Goal: Share content: Share content

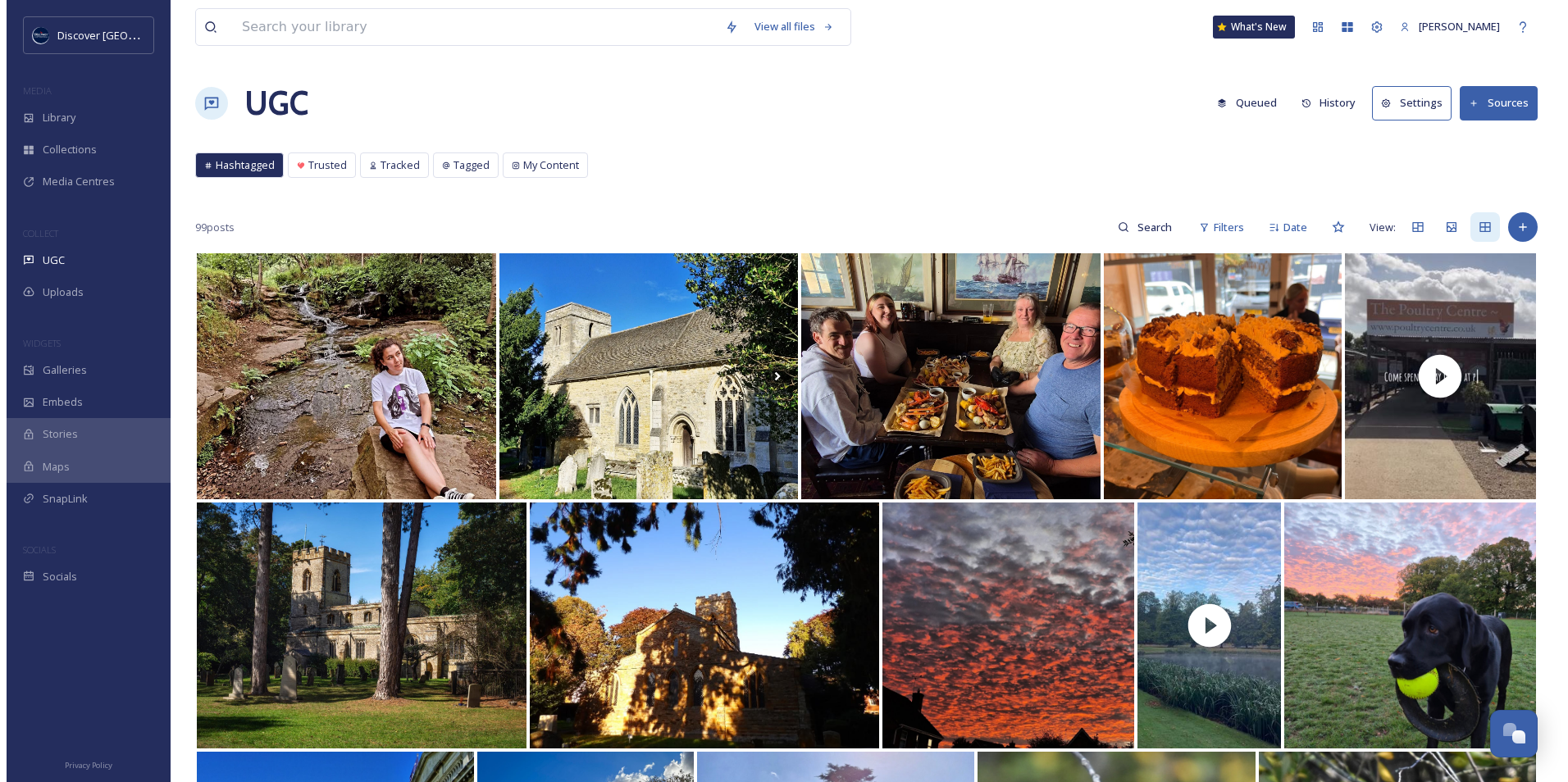
scroll to position [4237, 0]
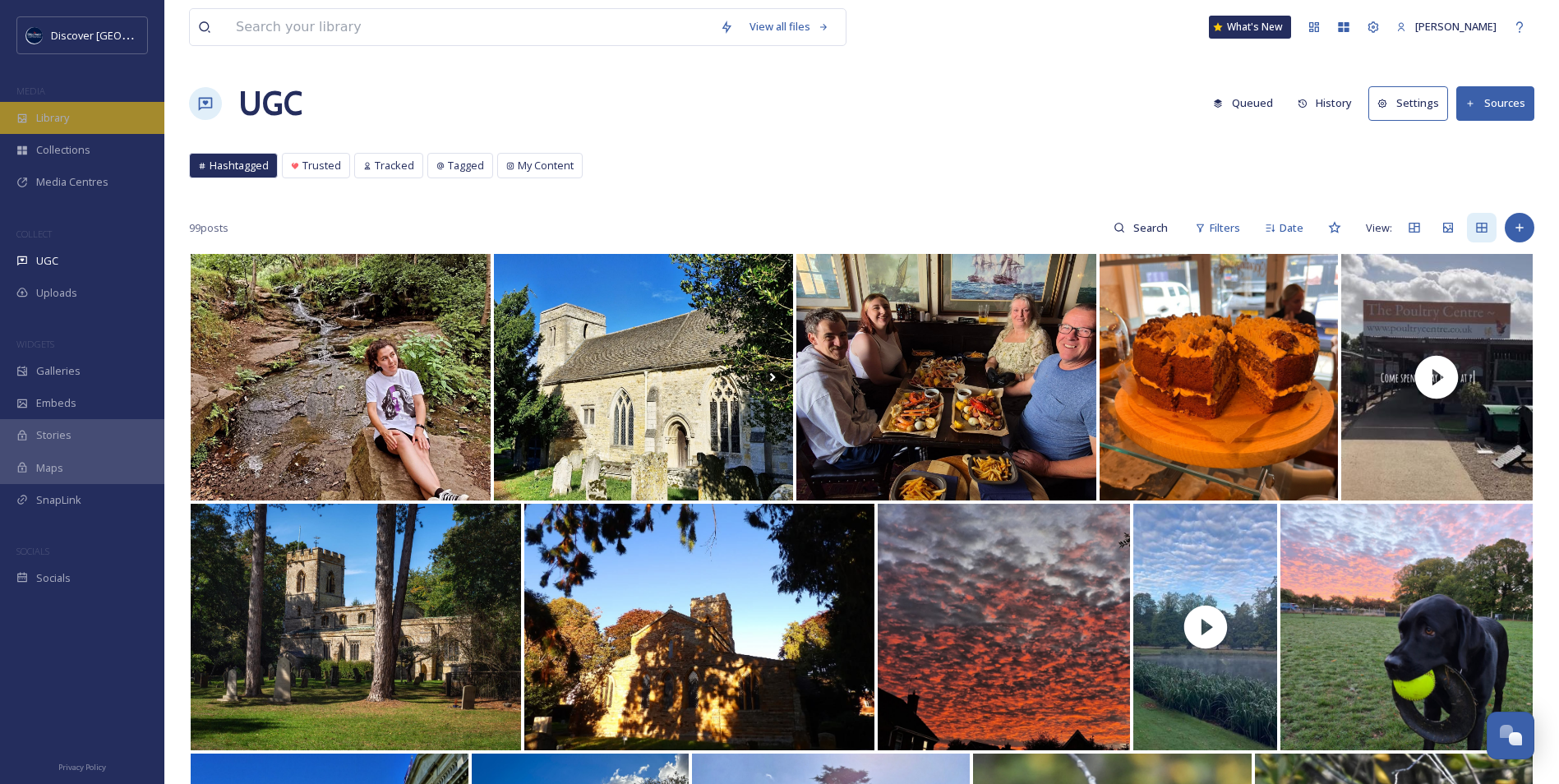
click at [134, 115] on div "Library" at bounding box center [82, 117] width 164 height 32
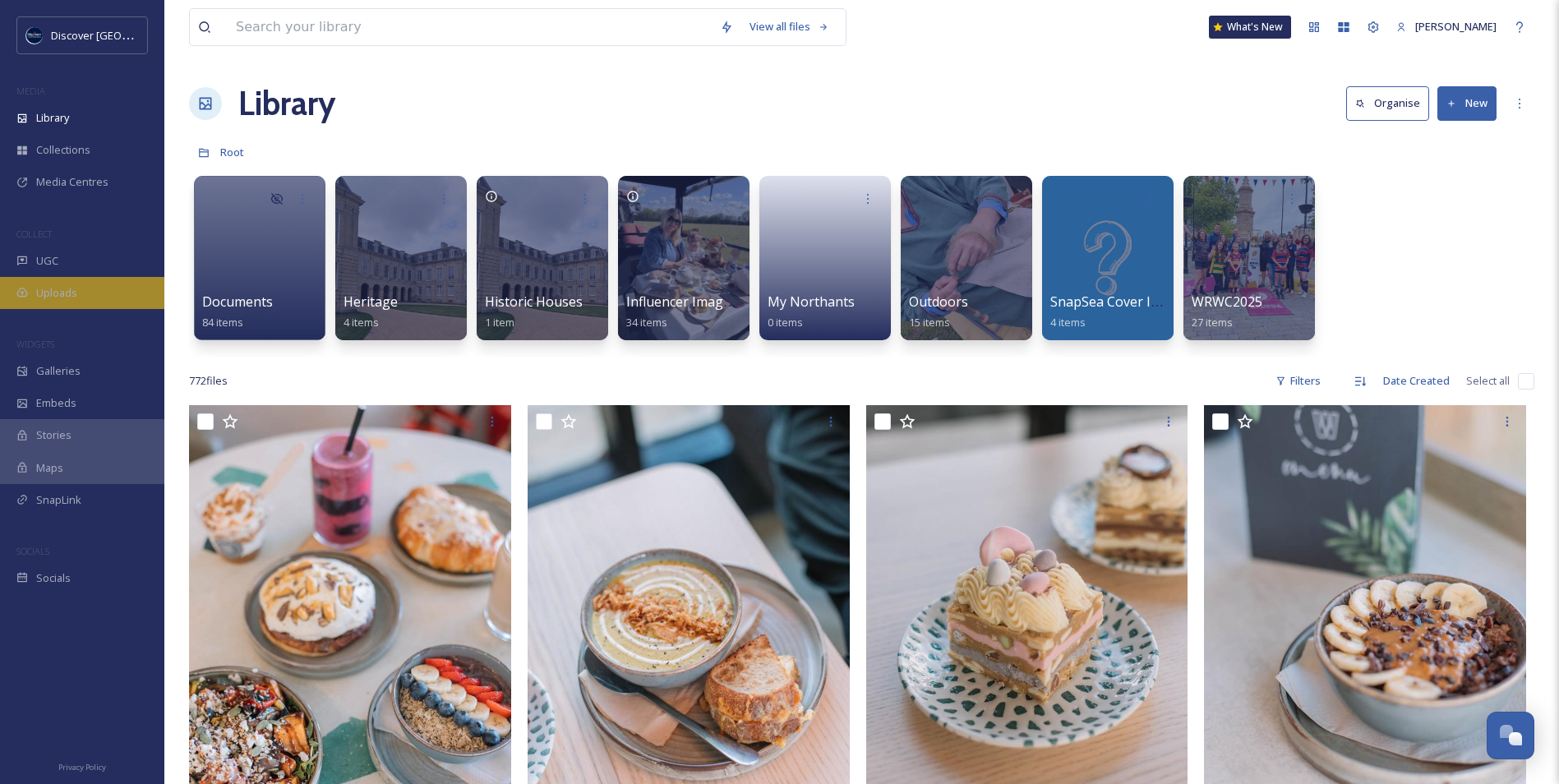
click at [74, 280] on div "Uploads" at bounding box center [82, 292] width 164 height 32
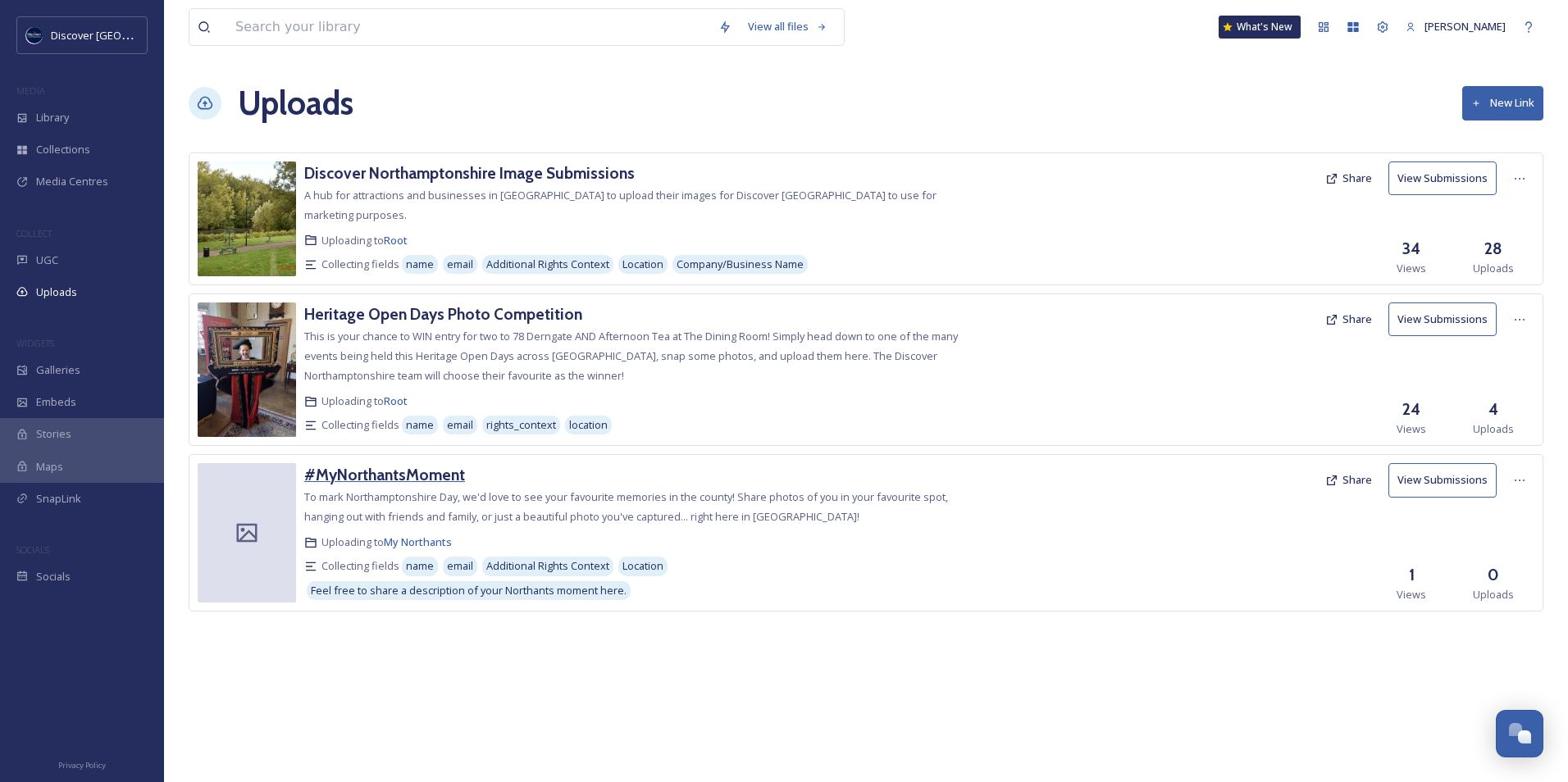
click at [401, 477] on h3 "#MyNorthantsMoment" at bounding box center [384, 475] width 161 height 20
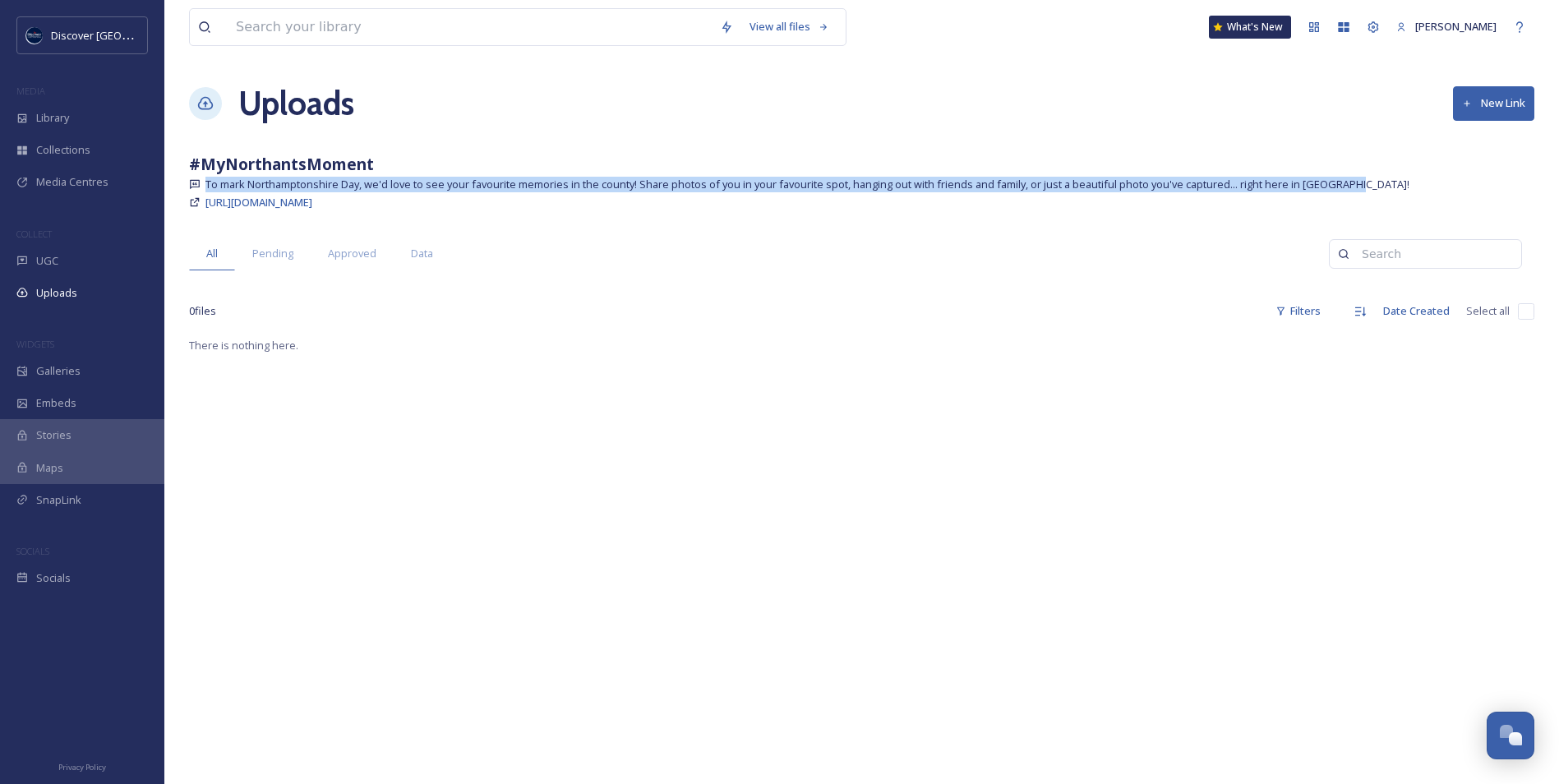
drag, startPoint x: 1365, startPoint y: 182, endPoint x: 207, endPoint y: 188, distance: 1158.0
click at [207, 188] on div "To mark Northamptonshire Day, we'd love to see your favourite memories in the c…" at bounding box center [862, 184] width 1345 height 16
copy span "To mark Northamptonshire Day, we'd love to see your favourite memories in the c…"
click at [90, 290] on div "Uploads" at bounding box center [82, 292] width 164 height 32
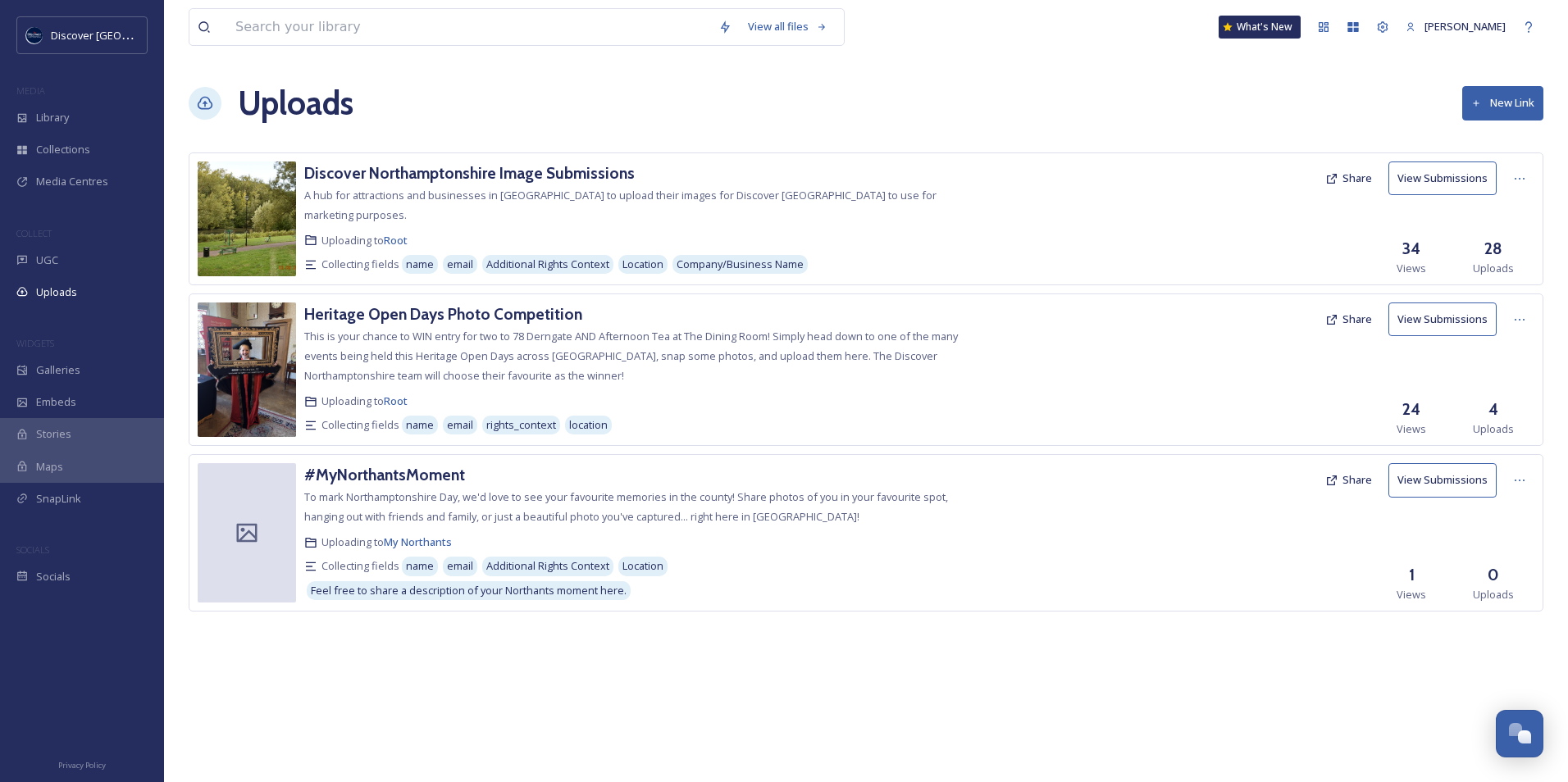
click at [1363, 479] on button "Share" at bounding box center [1348, 480] width 63 height 32
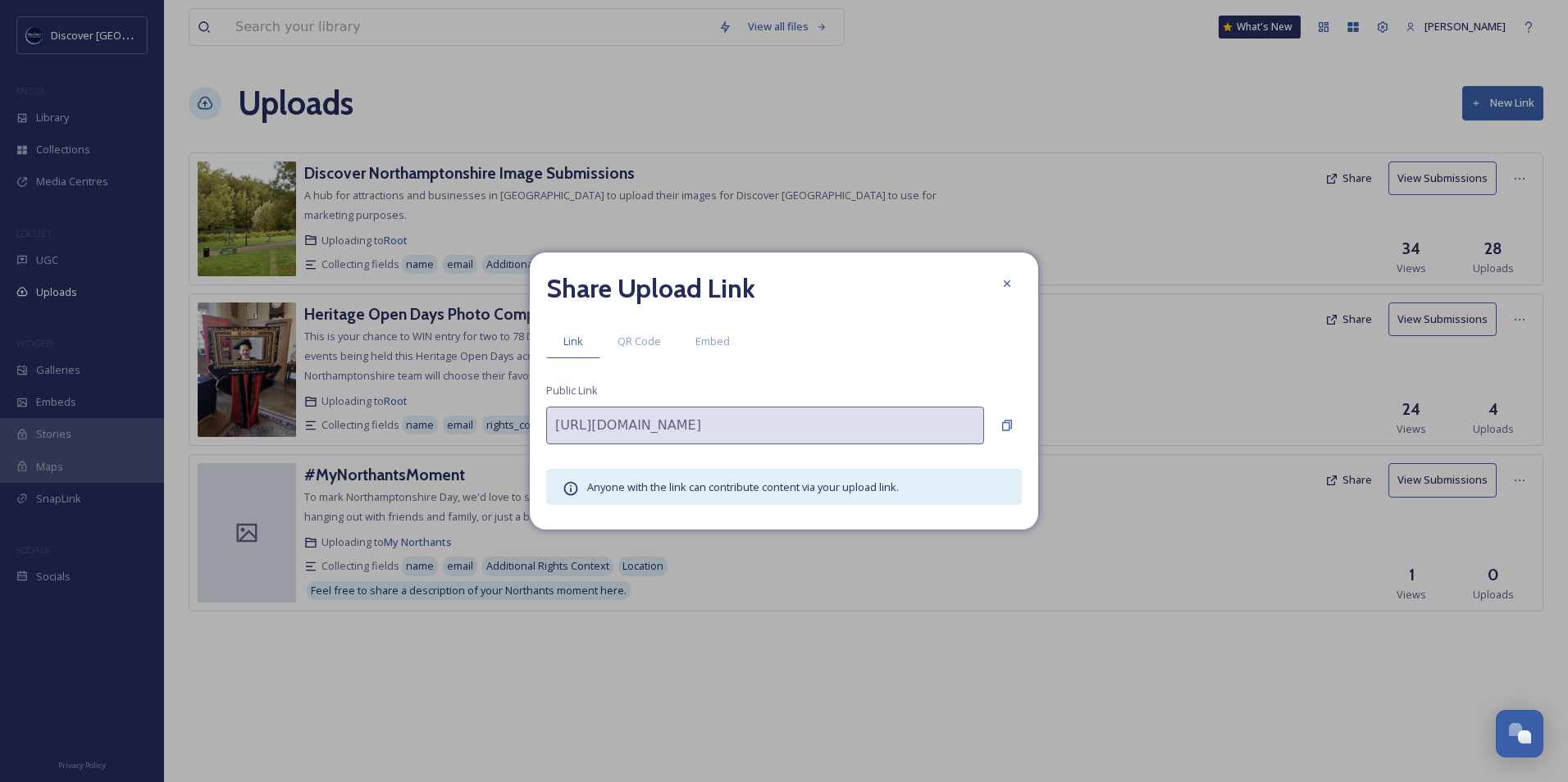
click at [1023, 424] on div "Share Upload Link Link QR Code Embed Public Link [URL][DOMAIN_NAME] Anyone with…" at bounding box center [784, 391] width 509 height 277
click at [1016, 428] on div "Copy to Clipboard" at bounding box center [1007, 425] width 30 height 30
click at [1012, 282] on icon at bounding box center [1007, 283] width 13 height 13
